Goal: Information Seeking & Learning: Learn about a topic

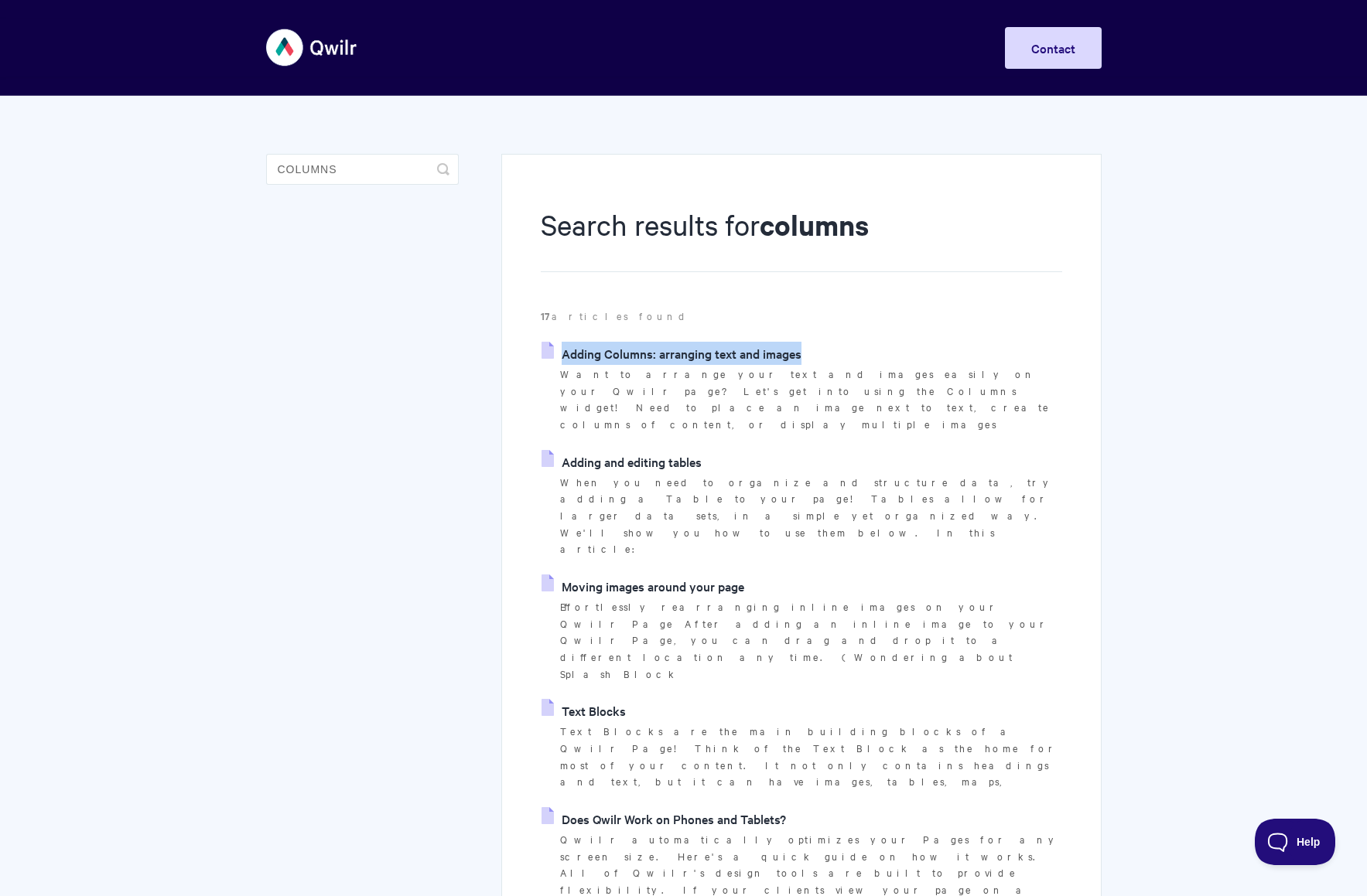
click at [331, 53] on img at bounding box center [312, 47] width 92 height 58
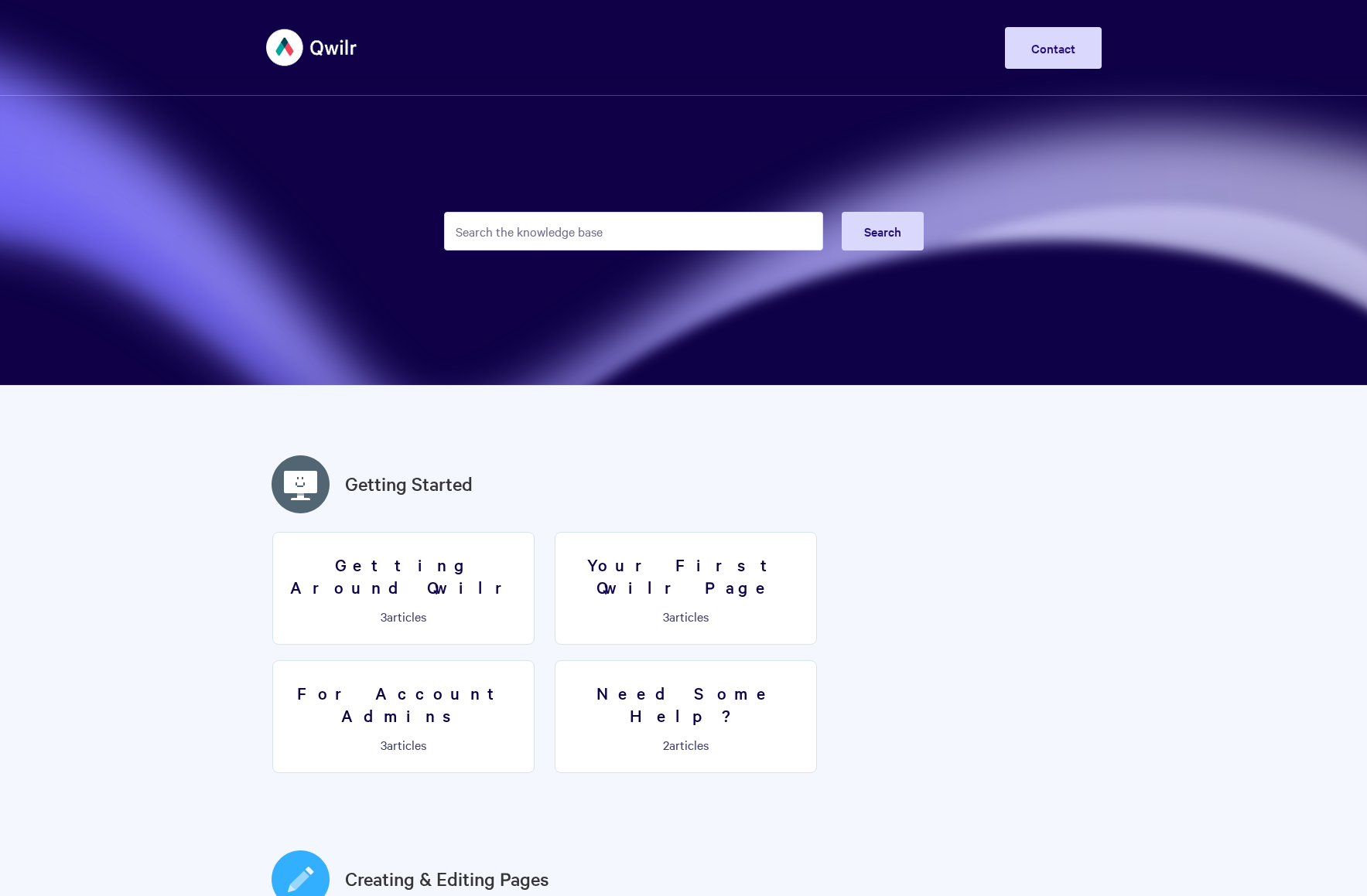
click at [490, 233] on input "Search the knowledge base" at bounding box center [633, 231] width 379 height 38
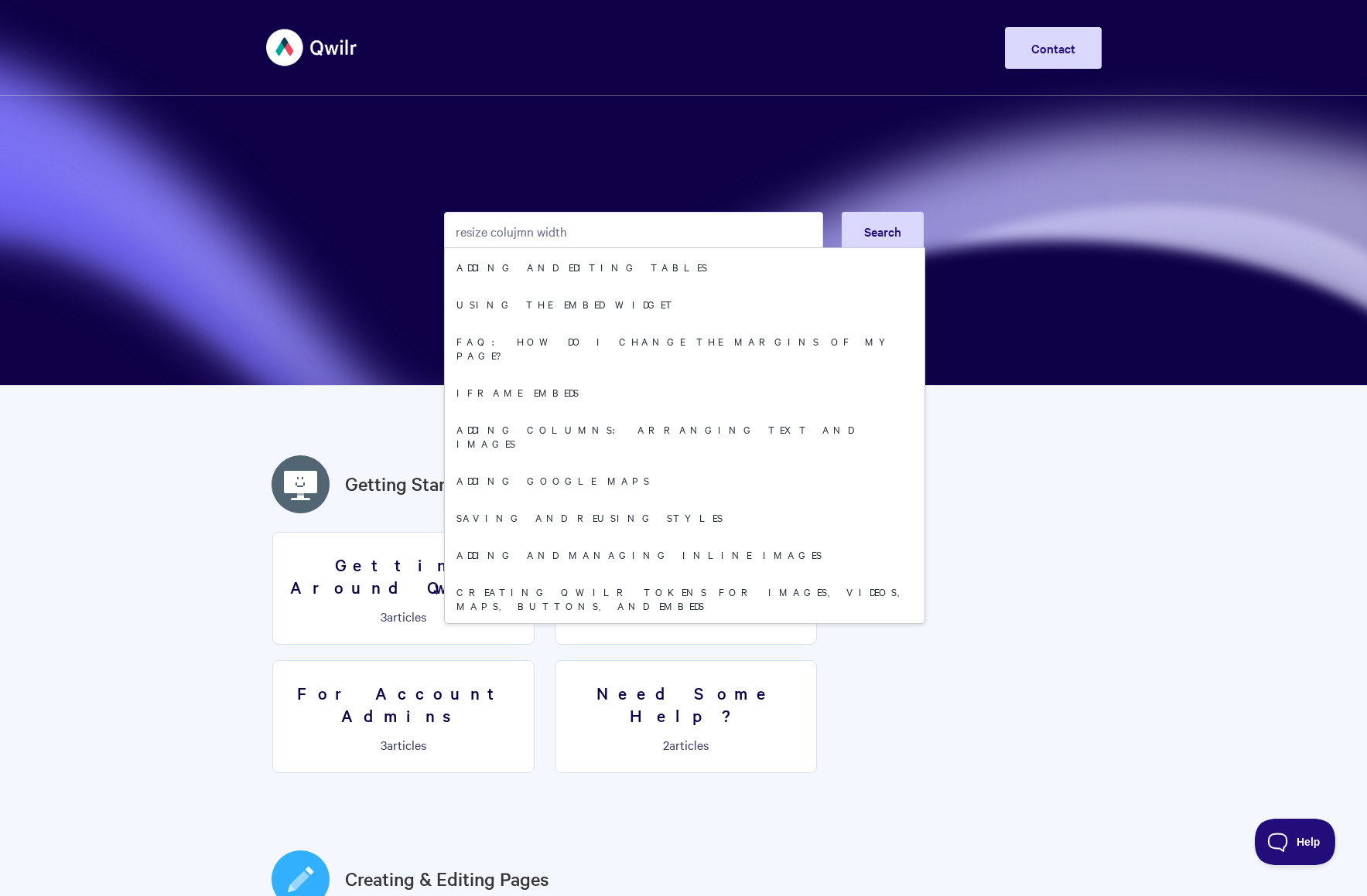
type input "resize colujmn width"
